Goal: Information Seeking & Learning: Compare options

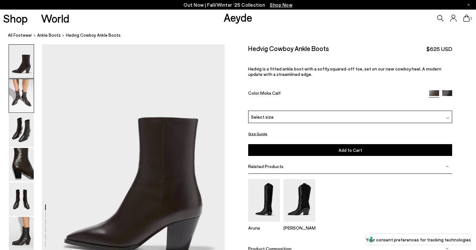
click at [22, 90] on img at bounding box center [21, 95] width 25 height 33
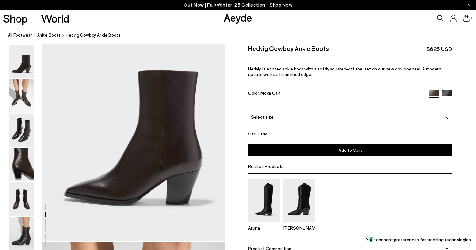
scroll to position [245, 0]
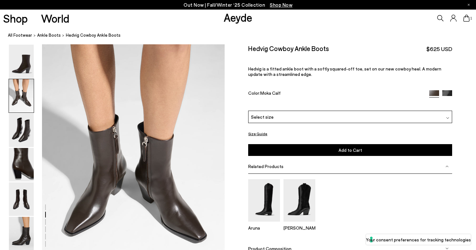
click at [449, 91] on img at bounding box center [448, 95] width 10 height 10
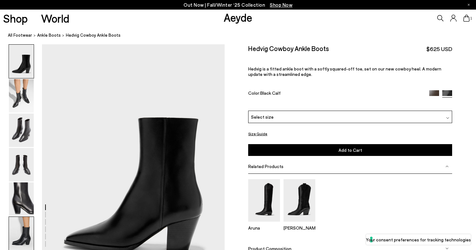
click at [21, 234] on img at bounding box center [21, 233] width 25 height 33
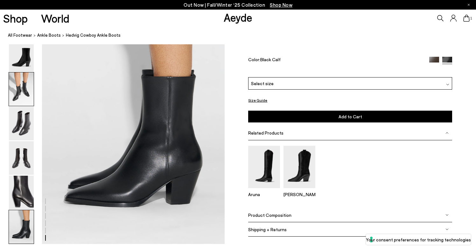
click at [18, 89] on img at bounding box center [21, 88] width 25 height 33
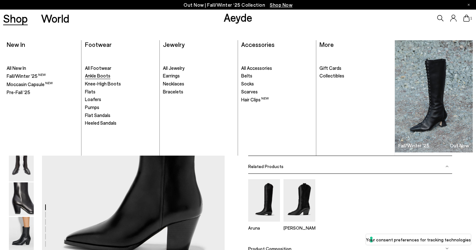
click at [95, 76] on span "Ankle Boots" at bounding box center [97, 76] width 25 height 6
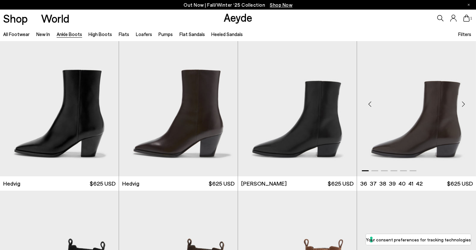
scroll to position [177, 0]
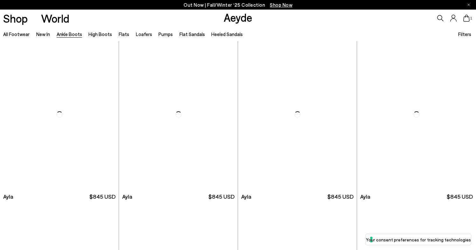
scroll to position [1808, 0]
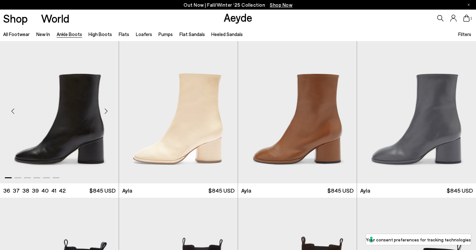
click at [105, 110] on div "Next slide" at bounding box center [105, 110] width 19 height 19
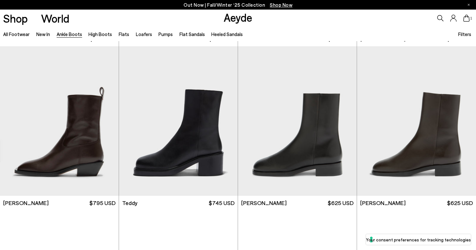
scroll to position [2123, 0]
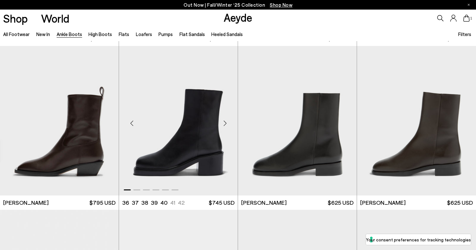
click at [226, 120] on div "Next slide" at bounding box center [225, 122] width 19 height 19
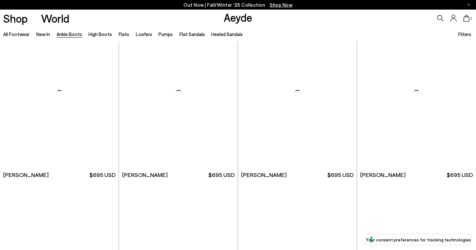
scroll to position [2807, 0]
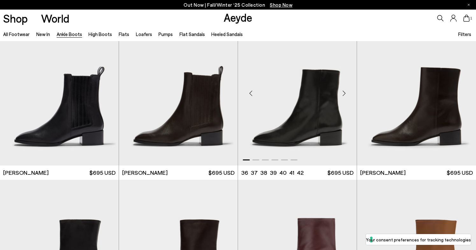
click at [347, 94] on div "Next slide" at bounding box center [344, 93] width 19 height 19
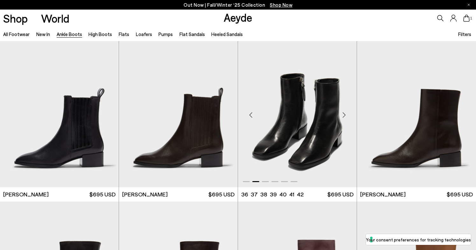
scroll to position [2789, 0]
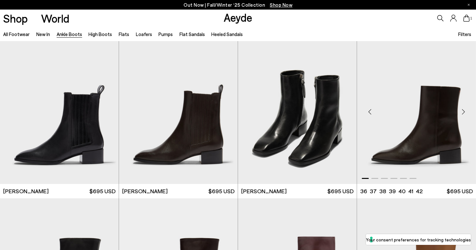
click at [464, 111] on div "Next slide" at bounding box center [463, 111] width 19 height 19
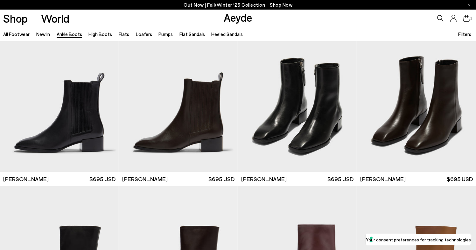
scroll to position [2786, 0]
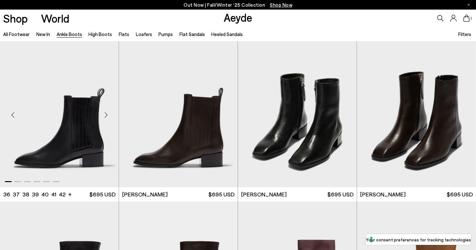
click at [104, 117] on div "Next slide" at bounding box center [105, 114] width 19 height 19
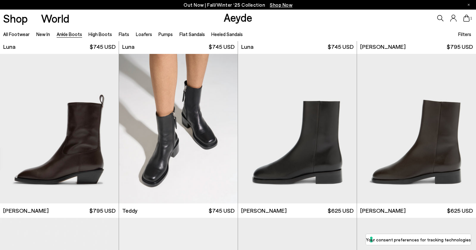
scroll to position [2115, 0]
click at [107, 131] on div "Next slide" at bounding box center [105, 130] width 19 height 19
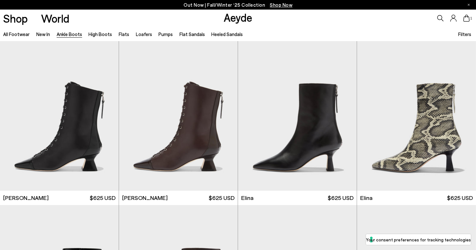
scroll to position [0, 0]
click at [346, 117] on div "Next slide" at bounding box center [344, 118] width 19 height 19
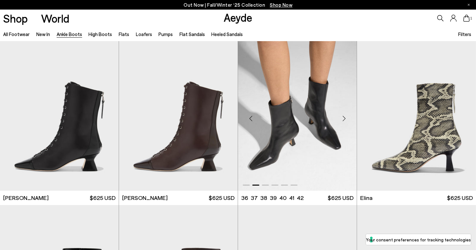
click at [346, 118] on div "Next slide" at bounding box center [344, 118] width 19 height 19
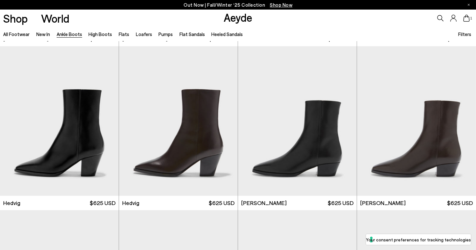
scroll to position [164, 0]
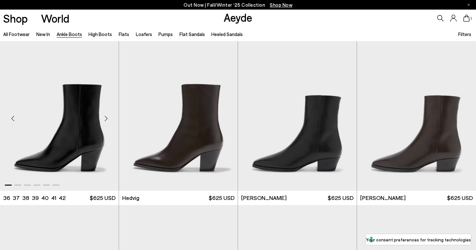
click at [105, 119] on div "Next slide" at bounding box center [105, 118] width 19 height 19
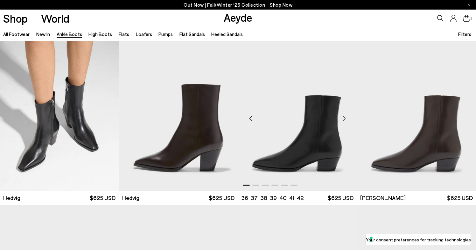
click at [342, 122] on div "Next slide" at bounding box center [344, 118] width 19 height 19
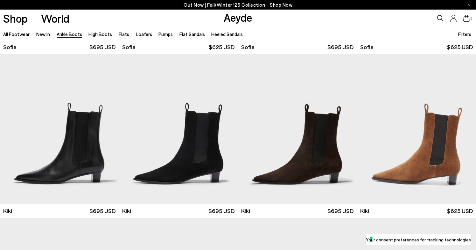
scroll to position [805, 0]
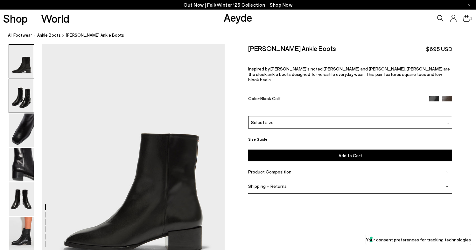
click at [28, 101] on img at bounding box center [21, 95] width 25 height 33
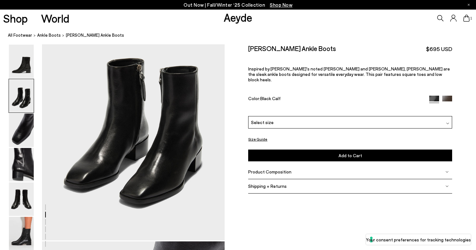
scroll to position [295, 0]
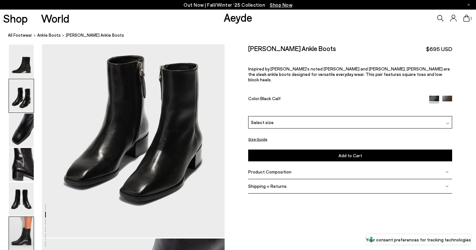
click at [24, 226] on img at bounding box center [21, 233] width 25 height 33
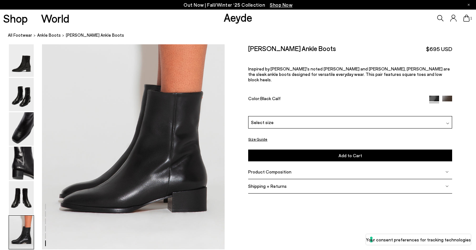
scroll to position [1267, 0]
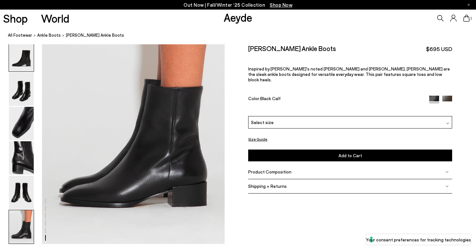
click at [25, 60] on img at bounding box center [21, 54] width 25 height 33
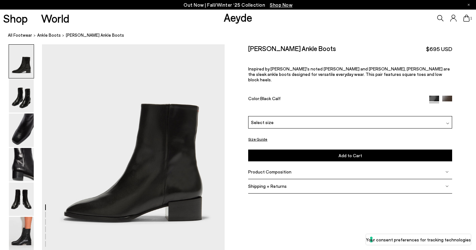
scroll to position [37, 0]
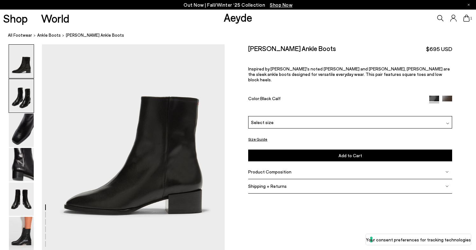
click at [26, 99] on img at bounding box center [21, 95] width 25 height 33
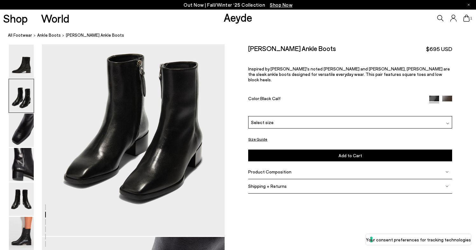
scroll to position [297, 0]
click at [25, 127] on img at bounding box center [21, 129] width 25 height 33
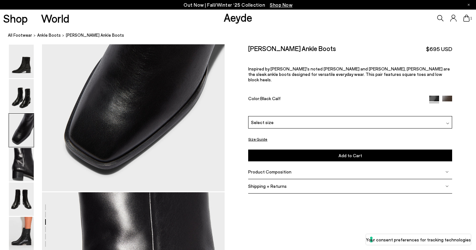
scroll to position [589, 0]
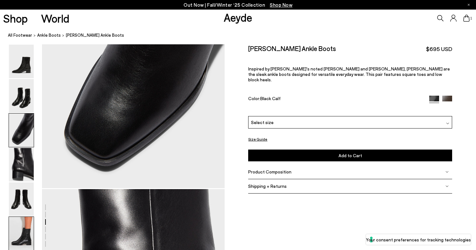
click at [29, 234] on img at bounding box center [21, 233] width 25 height 33
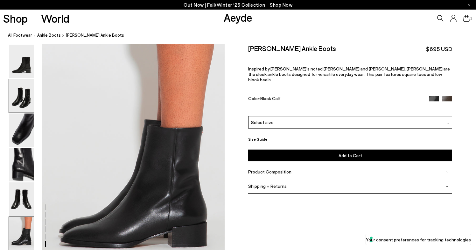
click at [23, 103] on img at bounding box center [21, 95] width 25 height 33
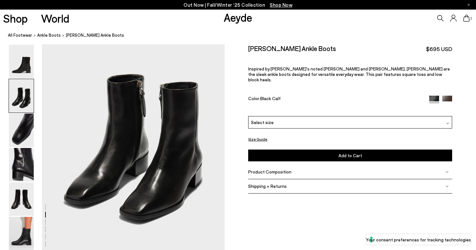
scroll to position [278, 0]
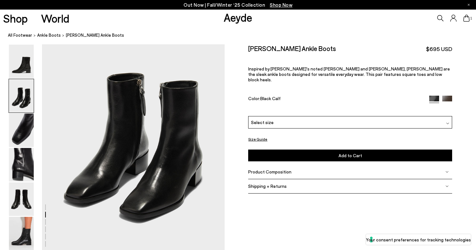
click at [451, 96] on img at bounding box center [448, 101] width 10 height 10
click at [447, 96] on img at bounding box center [448, 101] width 10 height 10
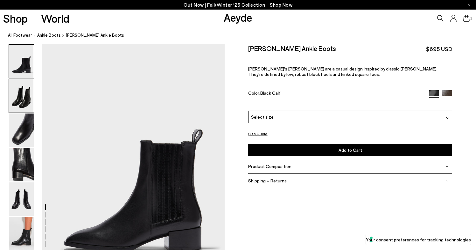
click at [25, 107] on img at bounding box center [21, 95] width 25 height 33
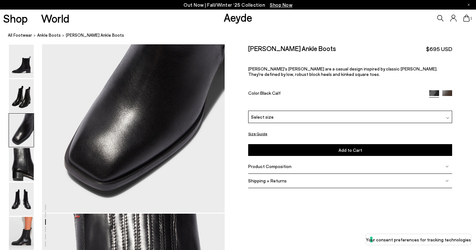
scroll to position [562, 0]
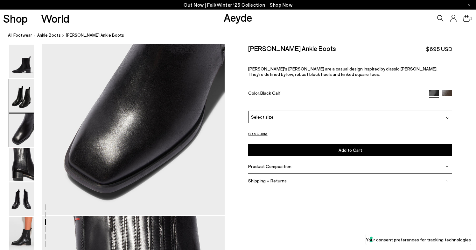
click at [28, 98] on img at bounding box center [21, 95] width 25 height 33
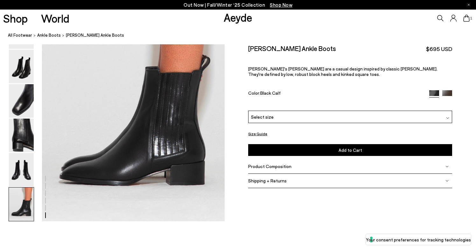
scroll to position [1296, 0]
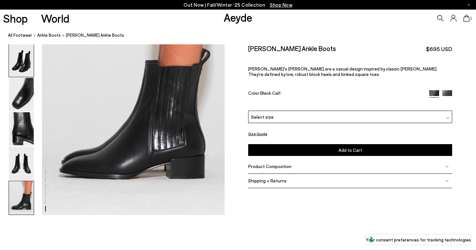
click at [22, 68] on img at bounding box center [21, 59] width 25 height 33
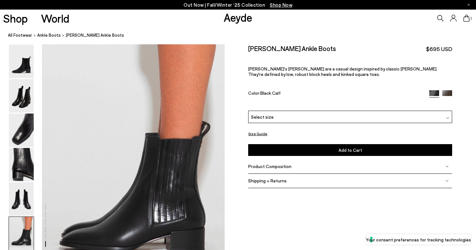
scroll to position [1238, 0]
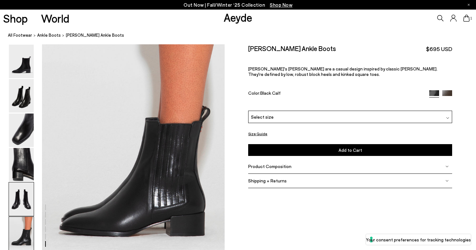
click at [24, 202] on img at bounding box center [21, 198] width 25 height 33
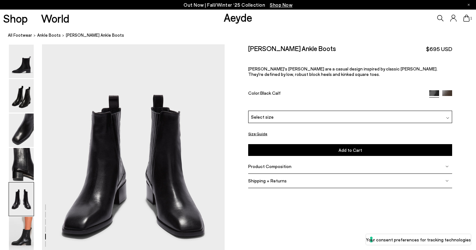
scroll to position [978, 0]
click at [449, 94] on img at bounding box center [448, 95] width 10 height 10
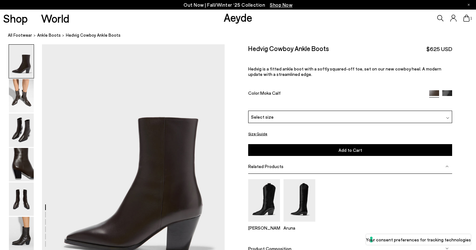
click at [447, 93] on img at bounding box center [448, 95] width 10 height 10
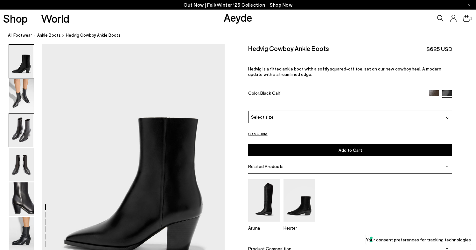
click at [27, 131] on img at bounding box center [21, 129] width 25 height 33
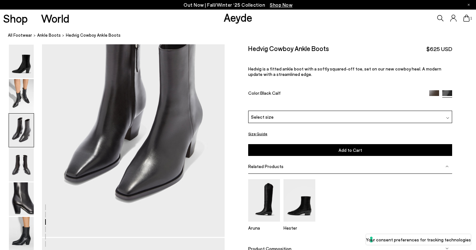
scroll to position [538, 0]
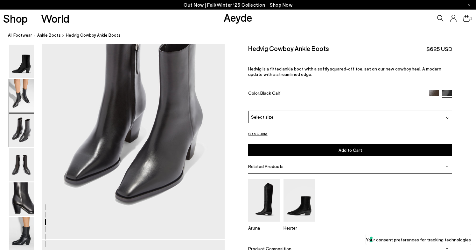
click at [33, 93] on img at bounding box center [21, 95] width 25 height 33
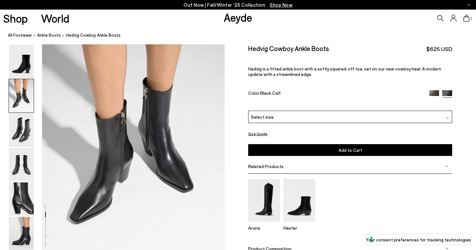
scroll to position [280, 0]
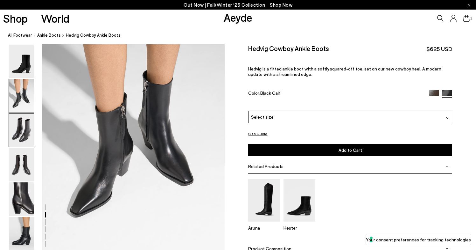
click at [22, 123] on img at bounding box center [21, 129] width 25 height 33
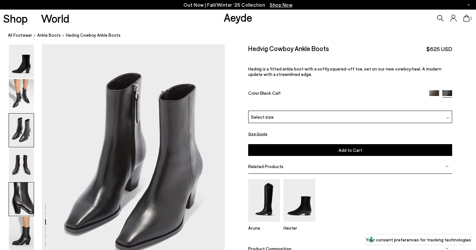
click at [21, 203] on img at bounding box center [21, 198] width 25 height 33
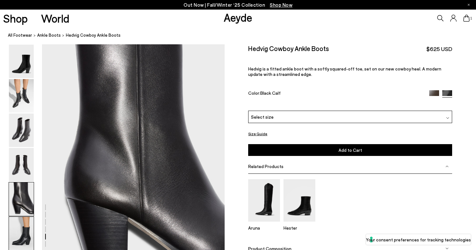
click at [20, 247] on img at bounding box center [21, 233] width 25 height 33
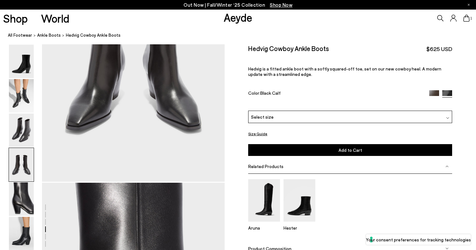
scroll to position [839, 0]
